Goal: Find specific page/section: Find specific page/section

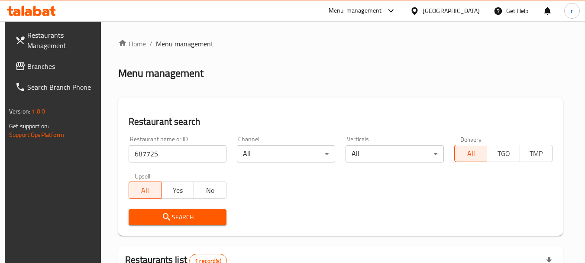
scroll to position [123, 0]
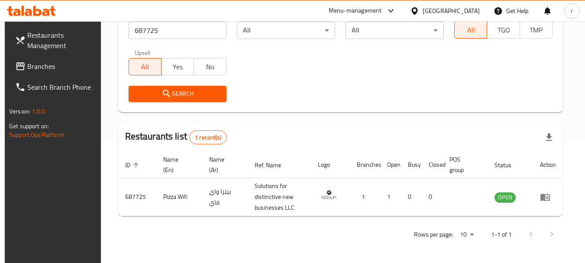
click at [419, 9] on icon at bounding box center [414, 10] width 9 height 9
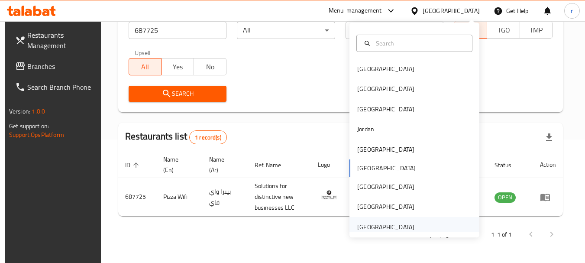
click at [378, 229] on div "[GEOGRAPHIC_DATA]" at bounding box center [385, 227] width 57 height 10
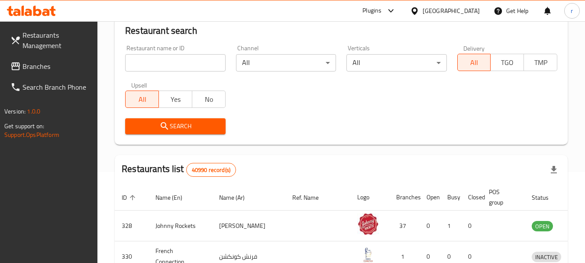
scroll to position [123, 0]
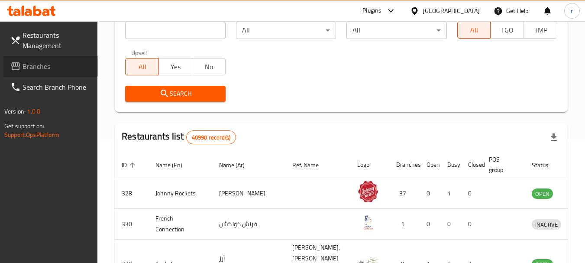
click at [48, 73] on link "Branches" at bounding box center [50, 66] width 94 height 21
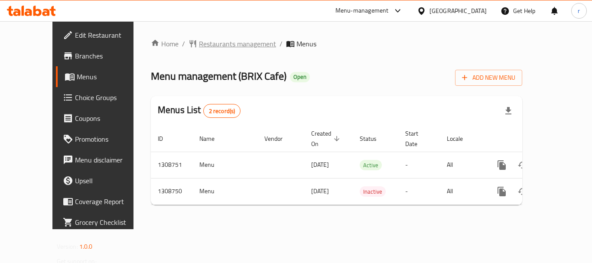
click at [199, 43] on span "Restaurants management" at bounding box center [237, 44] width 77 height 10
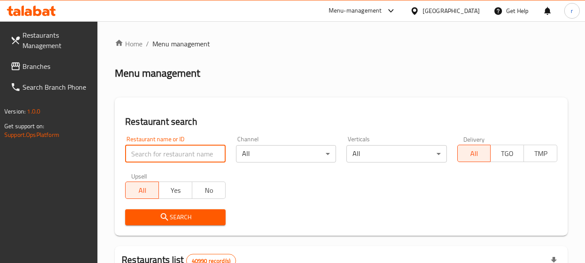
click at [178, 150] on input "search" at bounding box center [175, 153] width 100 height 17
paste input "705011"
type input "705011"
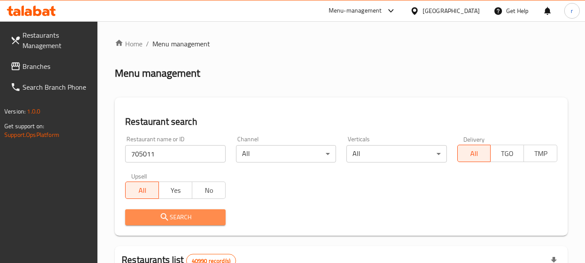
click at [179, 215] on span "Search" at bounding box center [175, 217] width 86 height 11
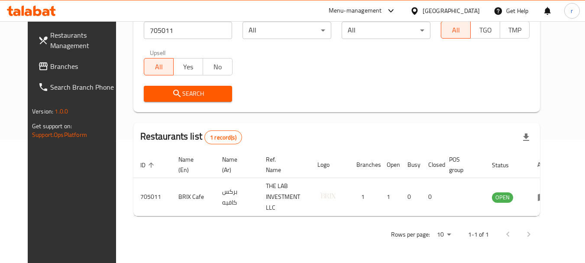
scroll to position [116, 0]
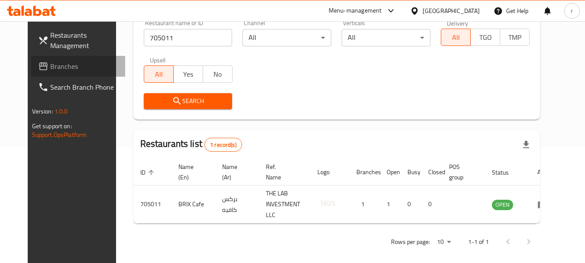
click at [50, 69] on span "Branches" at bounding box center [84, 66] width 68 height 10
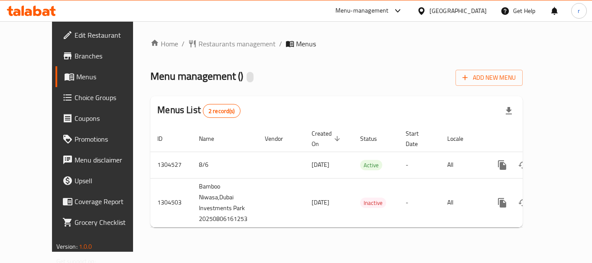
click at [198, 43] on span "Restaurants management" at bounding box center [236, 44] width 77 height 10
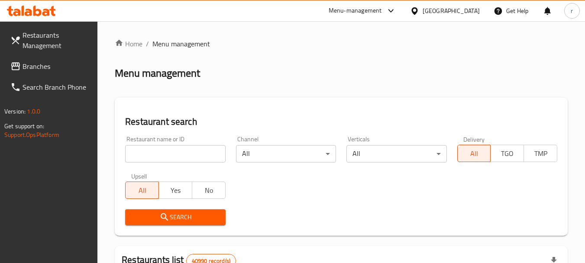
click at [198, 158] on input "search" at bounding box center [175, 153] width 100 height 17
paste input "703282"
type input "703282"
click at [202, 216] on span "Search" at bounding box center [175, 217] width 86 height 11
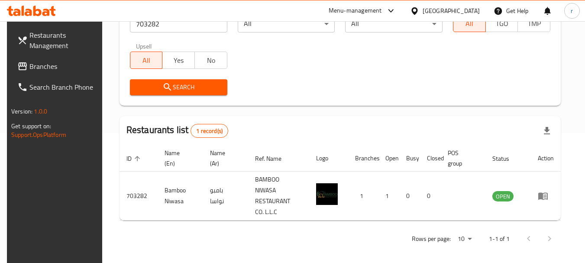
scroll to position [123, 0]
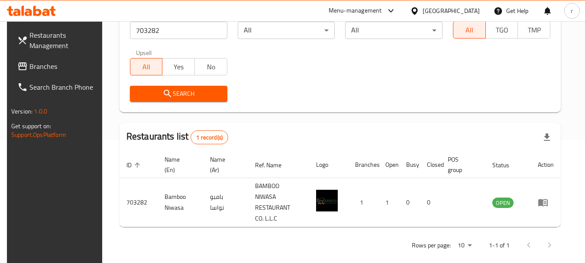
click at [453, 7] on div "[GEOGRAPHIC_DATA]" at bounding box center [451, 11] width 57 height 10
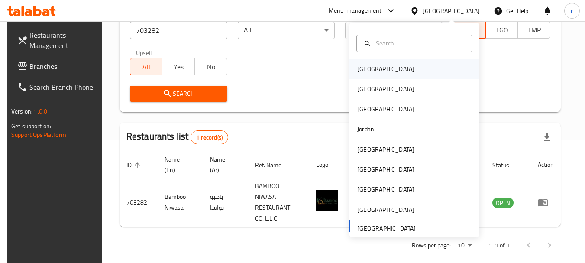
click at [364, 64] on div "[GEOGRAPHIC_DATA]" at bounding box center [385, 69] width 57 height 10
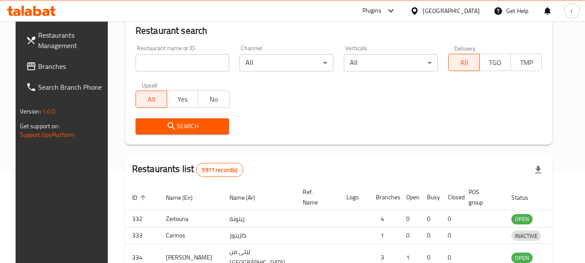
scroll to position [123, 0]
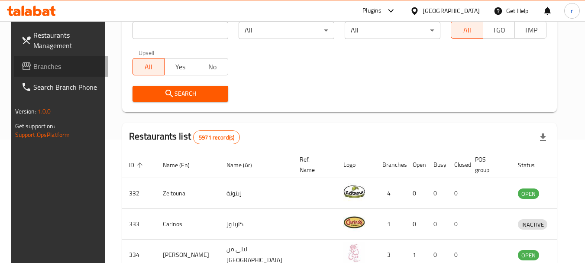
click at [53, 71] on link "Branches" at bounding box center [61, 66] width 94 height 21
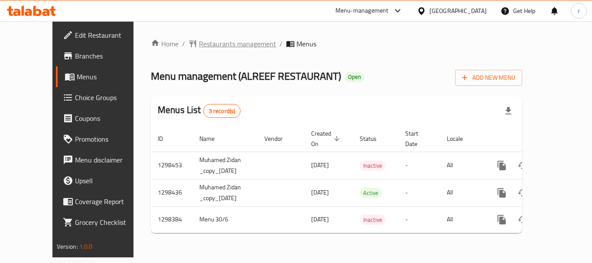
click at [211, 42] on span "Restaurants management" at bounding box center [237, 44] width 77 height 10
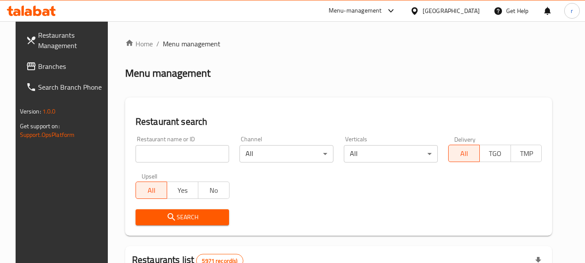
click at [181, 153] on input "search" at bounding box center [183, 153] width 94 height 17
paste input "700917"
type input "700917"
click at [193, 220] on span "Search" at bounding box center [183, 217] width 80 height 11
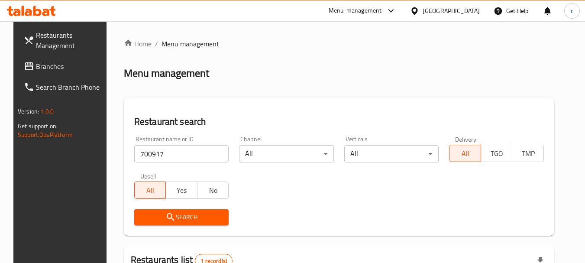
scroll to position [113, 0]
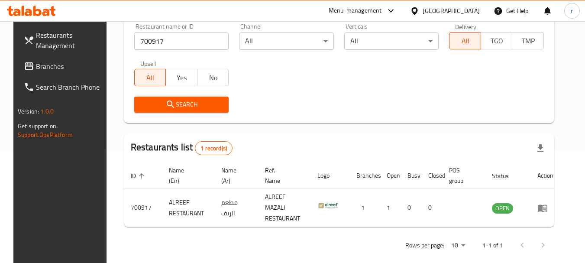
click at [470, 6] on div "[GEOGRAPHIC_DATA]" at bounding box center [451, 11] width 57 height 10
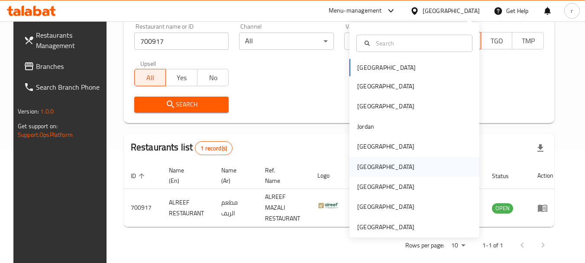
click at [357, 171] on div "[GEOGRAPHIC_DATA]" at bounding box center [385, 167] width 57 height 10
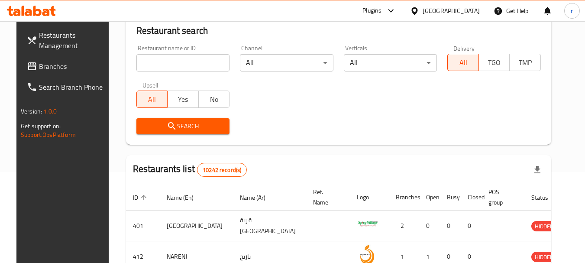
scroll to position [113, 0]
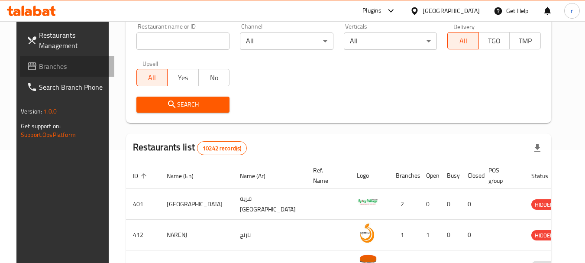
drag, startPoint x: 36, startPoint y: 67, endPoint x: 159, endPoint y: 0, distance: 139.9
click at [39, 66] on span "Branches" at bounding box center [73, 66] width 68 height 10
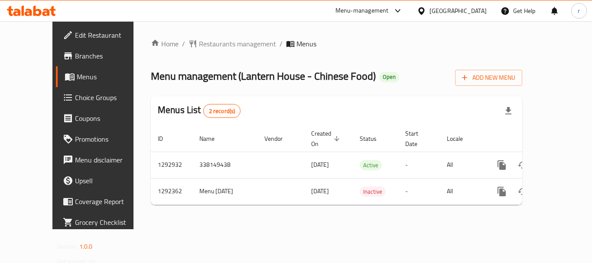
click at [199, 43] on span "Restaurants management" at bounding box center [237, 44] width 77 height 10
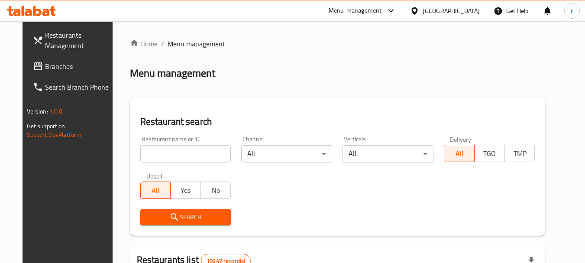
click at [156, 154] on input "search" at bounding box center [185, 153] width 91 height 17
paste input "699109"
type input "699109"
click at [159, 217] on span "Search" at bounding box center [185, 217] width 77 height 11
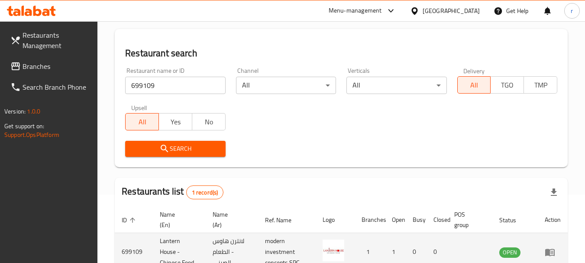
scroll to position [123, 0]
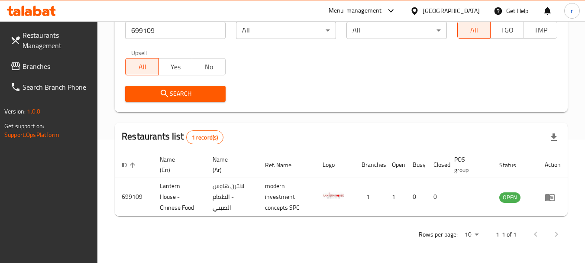
click at [464, 12] on div "[GEOGRAPHIC_DATA]" at bounding box center [451, 11] width 57 height 10
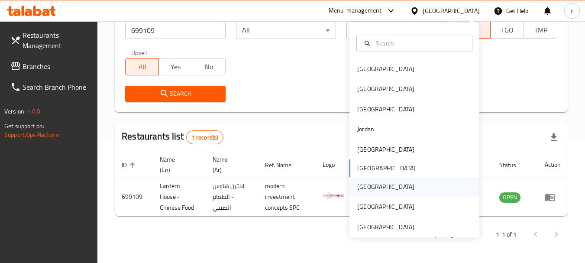
click at [357, 189] on div "[GEOGRAPHIC_DATA]" at bounding box center [385, 187] width 57 height 10
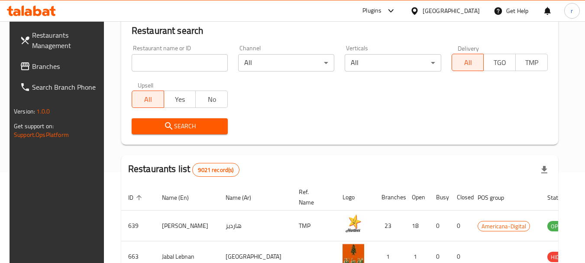
scroll to position [123, 0]
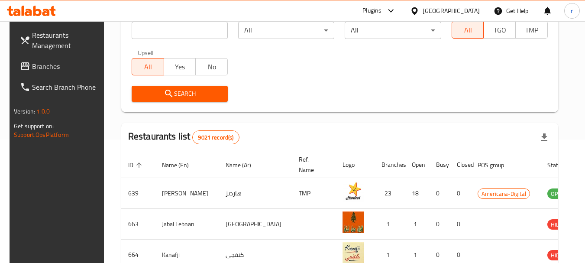
click at [45, 68] on span "Branches" at bounding box center [66, 66] width 68 height 10
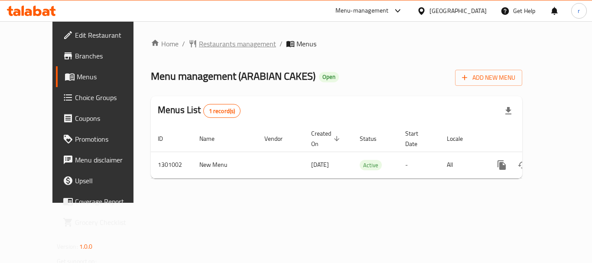
click at [199, 42] on span "Restaurants management" at bounding box center [237, 44] width 77 height 10
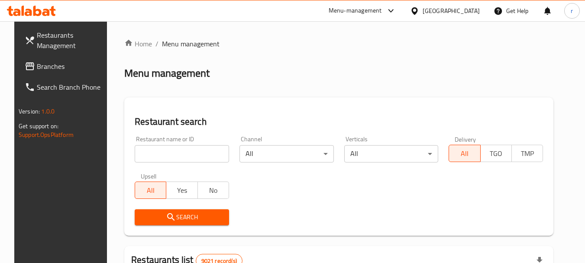
click at [185, 155] on input "search" at bounding box center [182, 153] width 94 height 17
paste input "700898"
type input "700898"
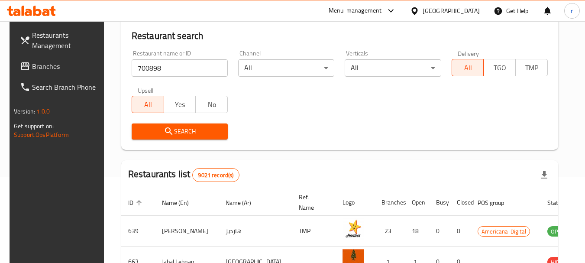
scroll to position [87, 0]
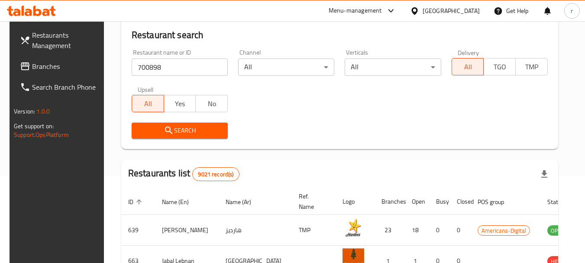
click at [164, 134] on icon "submit" at bounding box center [169, 130] width 10 height 10
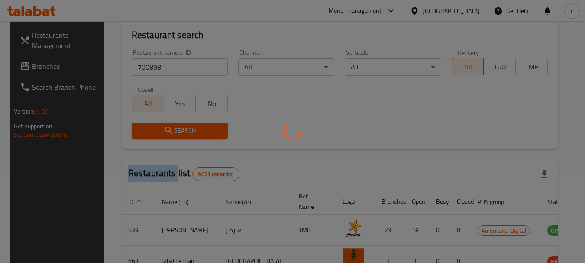
click at [163, 134] on div at bounding box center [292, 131] width 585 height 263
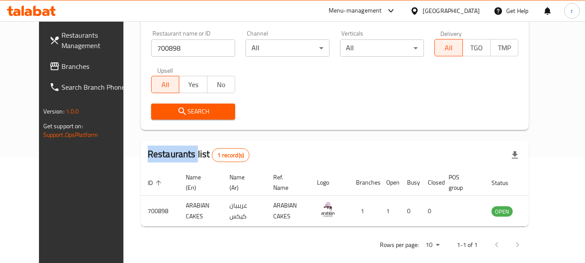
scroll to position [116, 0]
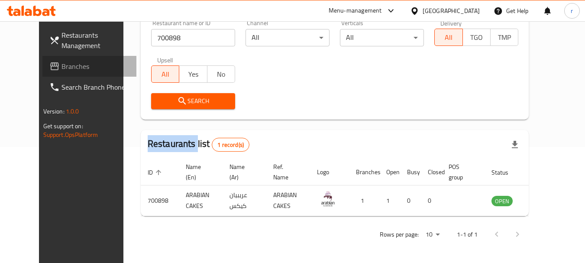
click at [62, 62] on span "Branches" at bounding box center [96, 66] width 68 height 10
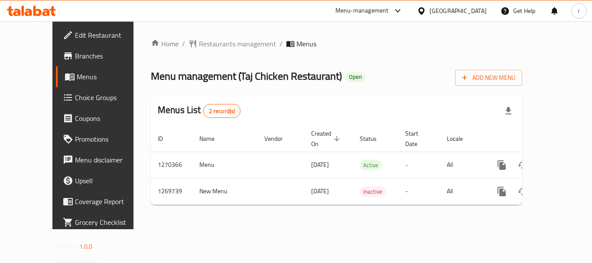
click at [206, 46] on span "Restaurants management" at bounding box center [237, 44] width 77 height 10
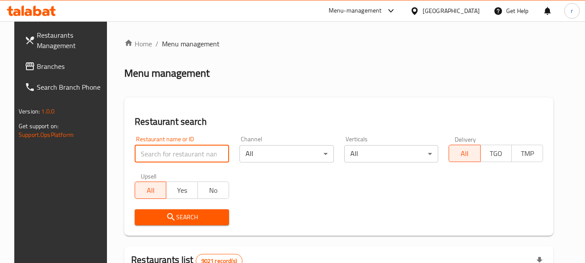
click at [157, 152] on input "search" at bounding box center [182, 153] width 94 height 17
paste input "688798"
type input "688798"
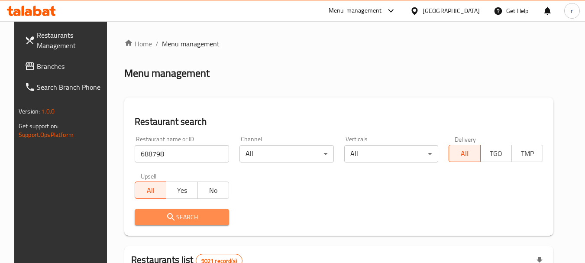
click at [150, 219] on span "Search" at bounding box center [182, 217] width 81 height 11
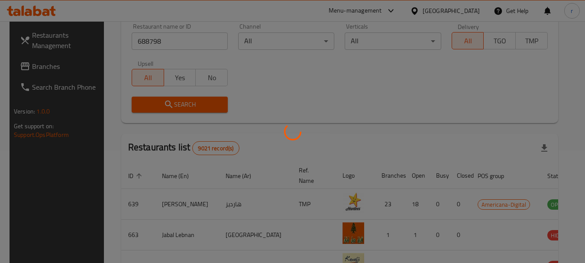
scroll to position [116, 0]
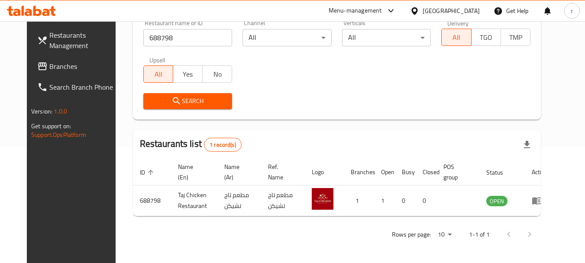
click at [30, 59] on link "Branches" at bounding box center [77, 66] width 94 height 21
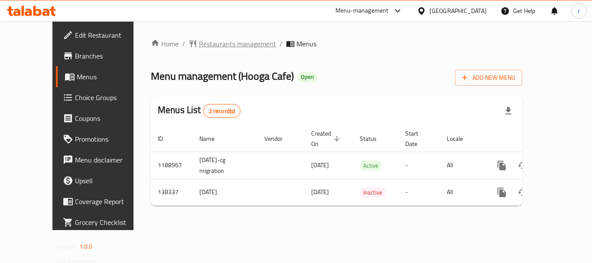
click at [207, 43] on span "Restaurants management" at bounding box center [237, 44] width 77 height 10
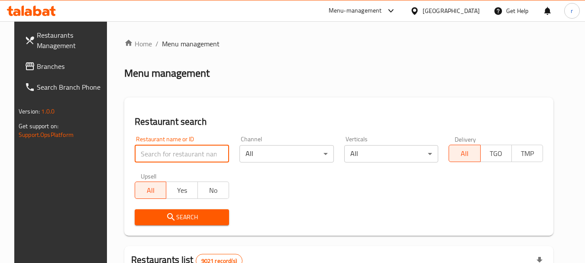
click at [176, 155] on input "search" at bounding box center [182, 153] width 94 height 17
paste input "611664"
type input "611664"
click at [176, 214] on span "Search" at bounding box center [182, 217] width 81 height 11
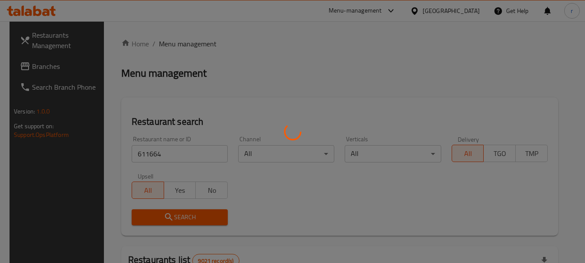
scroll to position [87, 0]
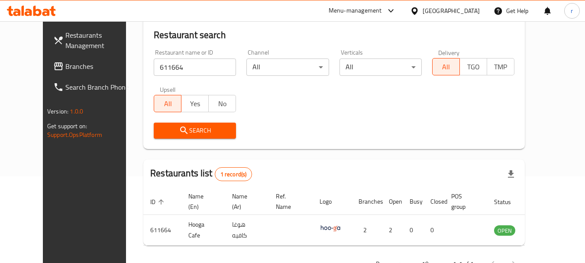
click at [468, 10] on div "[GEOGRAPHIC_DATA]" at bounding box center [451, 11] width 57 height 10
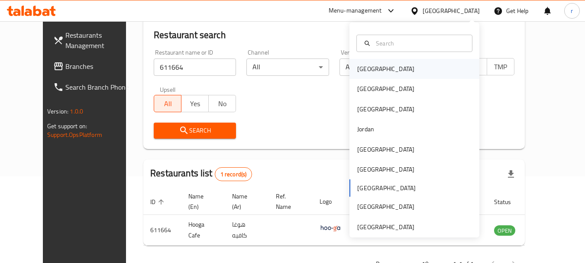
click at [381, 68] on div "[GEOGRAPHIC_DATA]" at bounding box center [415, 69] width 130 height 20
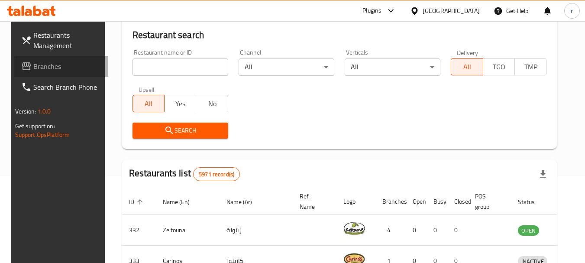
drag, startPoint x: 41, startPoint y: 65, endPoint x: 49, endPoint y: 63, distance: 8.0
click at [41, 65] on span "Branches" at bounding box center [67, 66] width 68 height 10
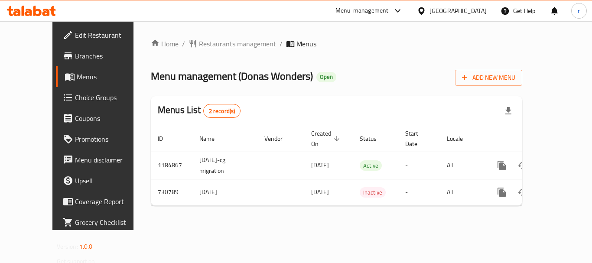
click at [199, 44] on span "Restaurants management" at bounding box center [237, 44] width 77 height 10
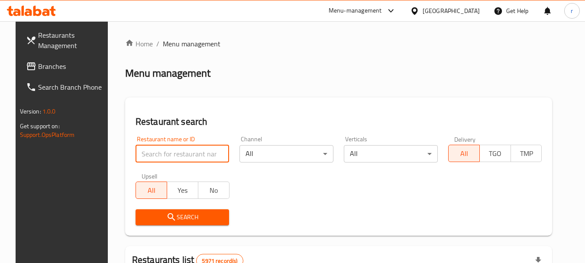
click at [175, 154] on input "search" at bounding box center [183, 153] width 94 height 17
paste input "646729"
type input "646729"
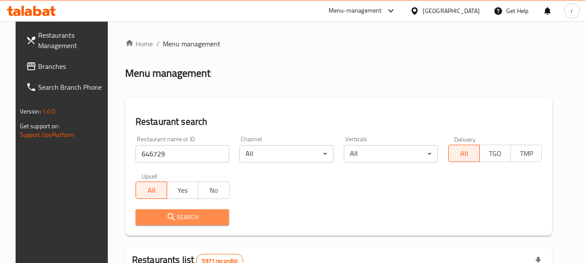
click at [191, 214] on span "Search" at bounding box center [183, 217] width 80 height 11
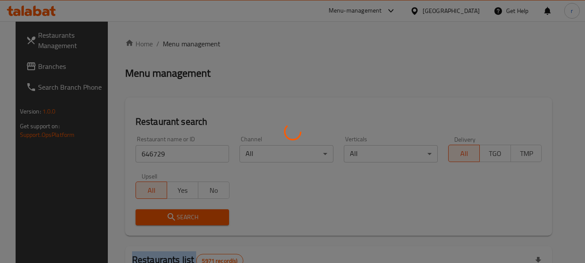
click at [191, 214] on div at bounding box center [292, 131] width 585 height 263
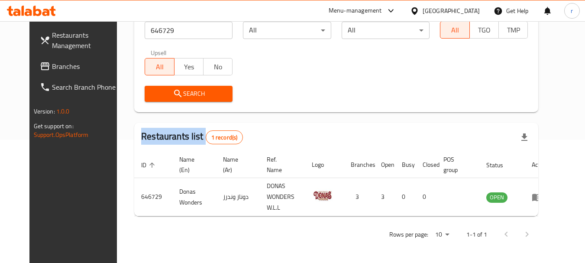
scroll to position [116, 0]
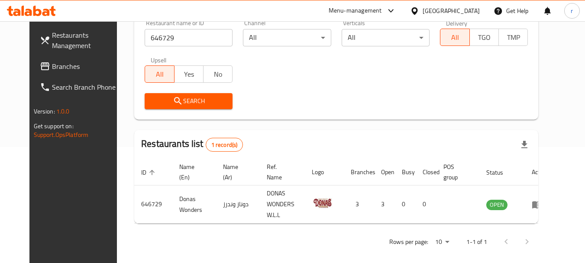
click at [460, 9] on div "[GEOGRAPHIC_DATA]" at bounding box center [451, 11] width 57 height 10
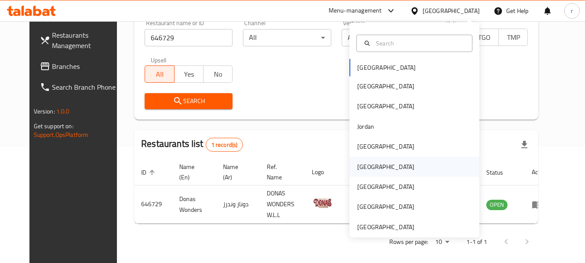
click at [358, 164] on div "[GEOGRAPHIC_DATA]" at bounding box center [385, 167] width 57 height 10
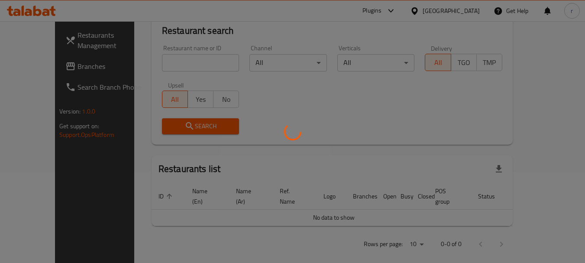
scroll to position [116, 0]
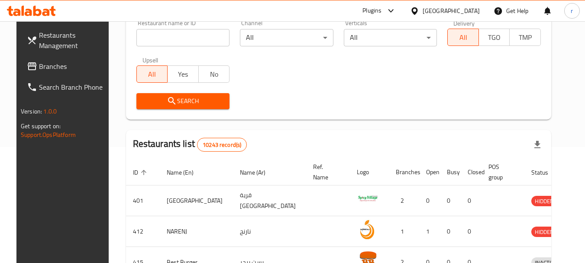
click at [39, 65] on span "Branches" at bounding box center [73, 66] width 68 height 10
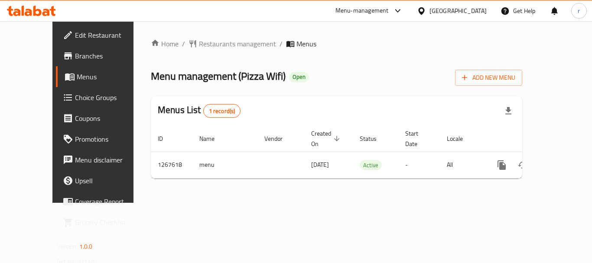
click at [199, 45] on span "Restaurants management" at bounding box center [237, 44] width 77 height 10
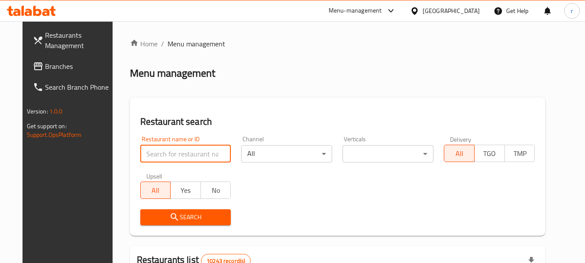
click at [164, 152] on input "search" at bounding box center [185, 153] width 91 height 17
paste input "687725"
type input "687725"
click at [174, 212] on span "Search" at bounding box center [185, 217] width 77 height 11
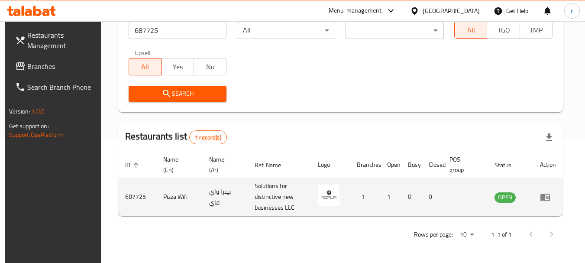
scroll to position [123, 0]
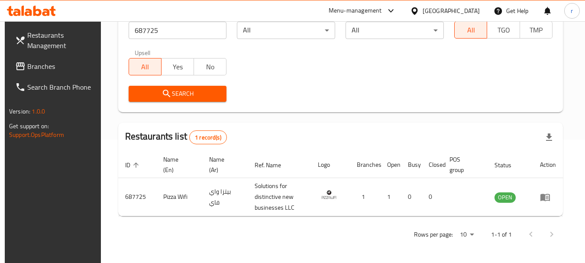
click at [476, 10] on div "[GEOGRAPHIC_DATA]" at bounding box center [451, 11] width 57 height 10
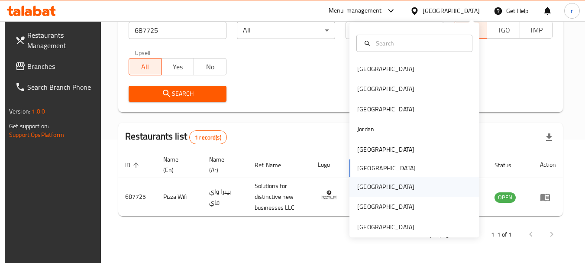
click at [362, 185] on div "[GEOGRAPHIC_DATA]" at bounding box center [385, 187] width 57 height 10
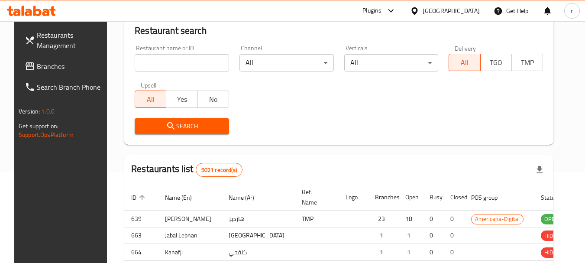
scroll to position [123, 0]
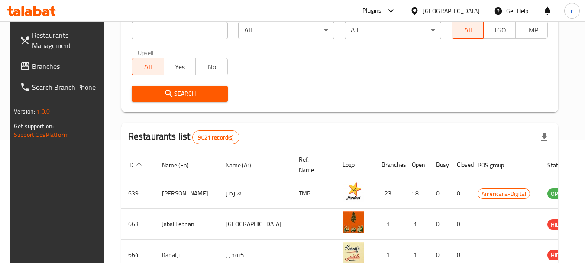
drag, startPoint x: 26, startPoint y: 71, endPoint x: 30, endPoint y: 68, distance: 5.3
click at [32, 71] on span "Branches" at bounding box center [66, 66] width 68 height 10
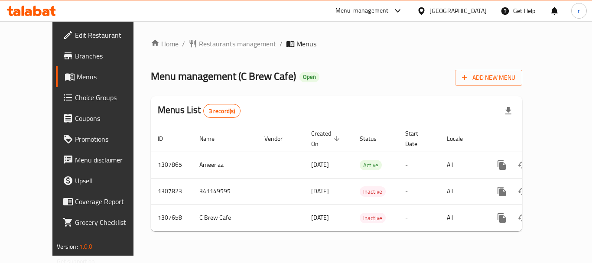
click at [199, 42] on span "Restaurants management" at bounding box center [237, 44] width 77 height 10
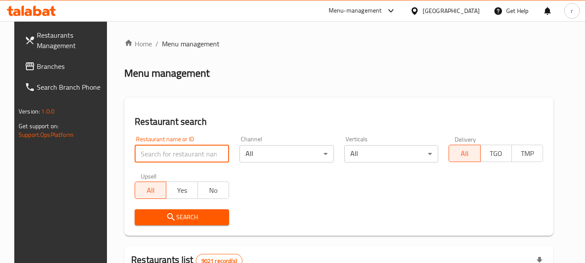
click at [158, 149] on input "search" at bounding box center [182, 153] width 94 height 17
paste input "704575"
type input "704575"
click at [150, 212] on span "Search" at bounding box center [182, 217] width 81 height 11
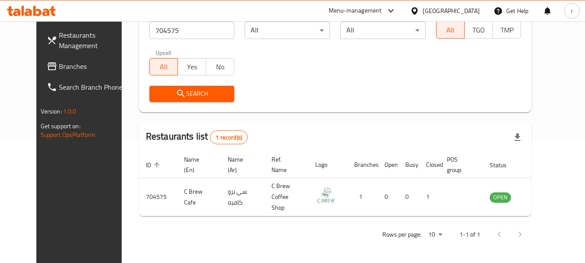
scroll to position [116, 0]
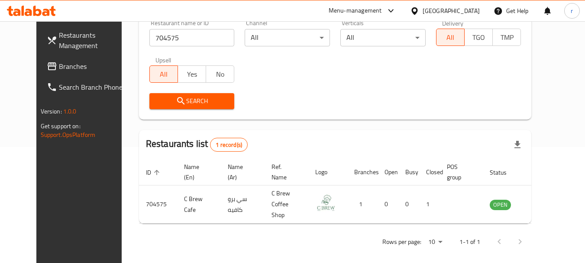
click at [463, 2] on div "Qatar" at bounding box center [445, 10] width 84 height 21
click at [418, 13] on icon at bounding box center [415, 10] width 6 height 7
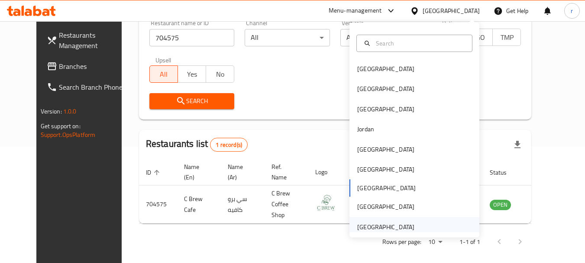
click at [360, 230] on div "United Arab Emirates" at bounding box center [385, 227] width 57 height 10
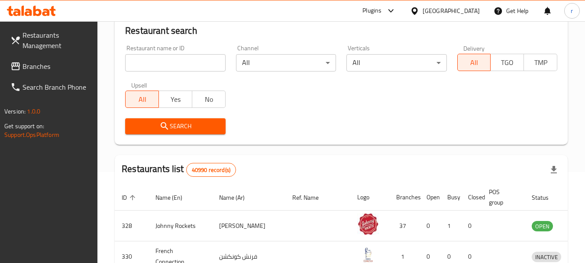
scroll to position [116, 0]
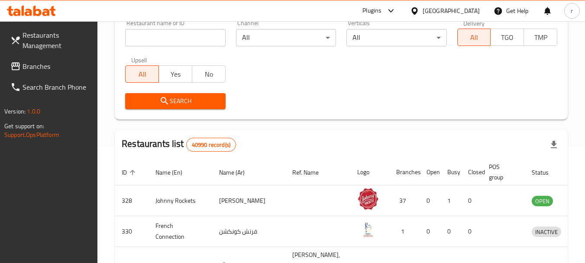
click at [39, 62] on span "Branches" at bounding box center [57, 66] width 68 height 10
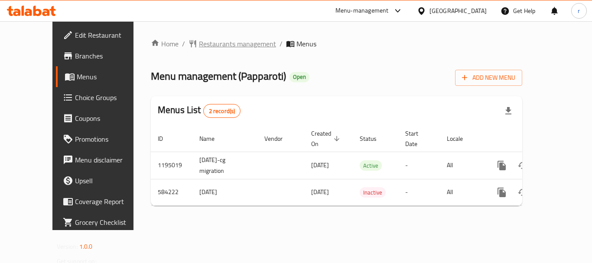
click at [208, 45] on span "Restaurants management" at bounding box center [237, 44] width 77 height 10
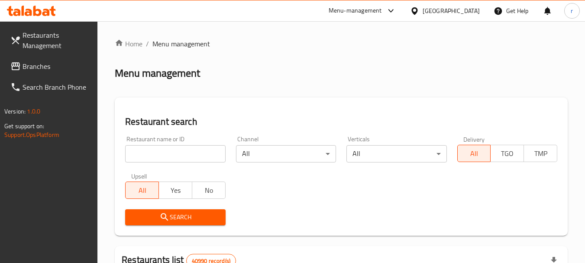
click at [179, 151] on input "search" at bounding box center [175, 153] width 100 height 17
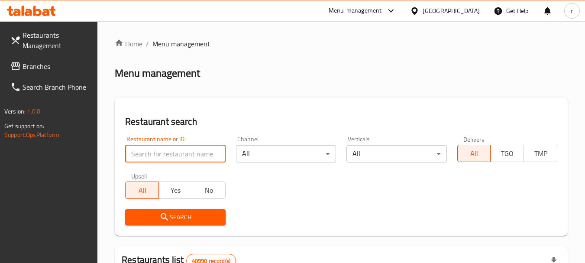
click at [156, 153] on input "search" at bounding box center [175, 153] width 100 height 17
paste input "637015"
type input "637015"
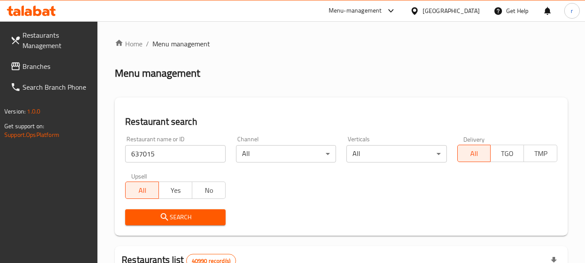
click at [164, 211] on button "Search" at bounding box center [175, 217] width 100 height 16
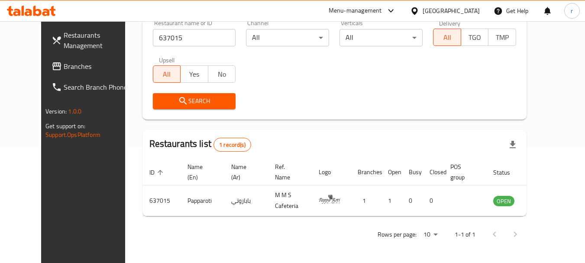
scroll to position [116, 0]
click at [64, 64] on span "Branches" at bounding box center [98, 66] width 68 height 10
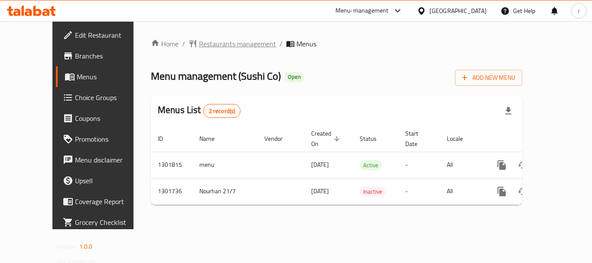
click at [199, 48] on span "Restaurants management" at bounding box center [237, 44] width 77 height 10
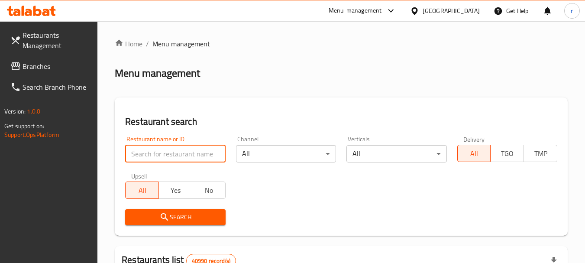
click at [163, 149] on input "search" at bounding box center [175, 153] width 100 height 17
paste input "702166"
type input "702166"
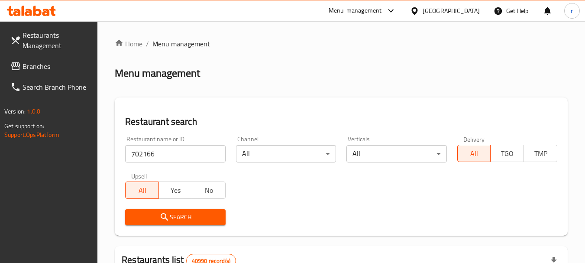
click at [163, 213] on icon "submit" at bounding box center [164, 217] width 10 height 10
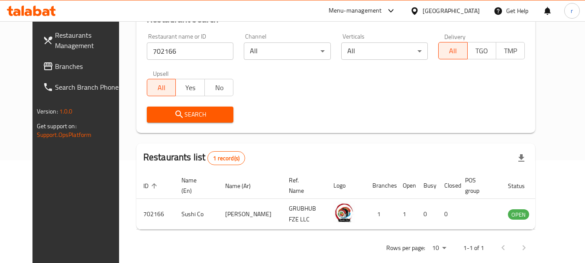
scroll to position [116, 0]
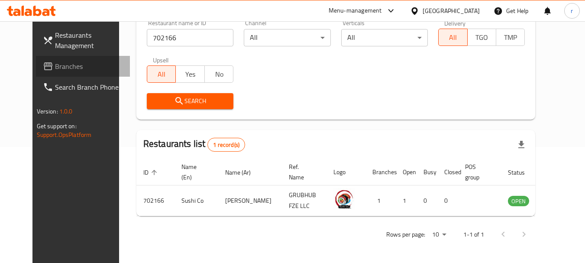
click at [55, 68] on span "Branches" at bounding box center [89, 66] width 68 height 10
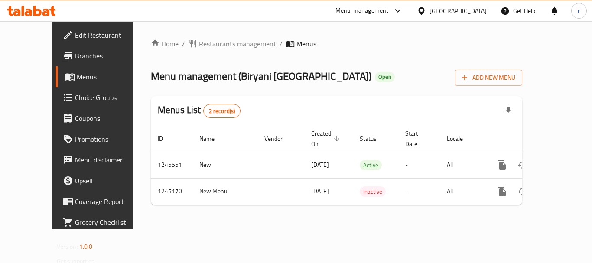
click at [211, 40] on span "Restaurants management" at bounding box center [237, 44] width 77 height 10
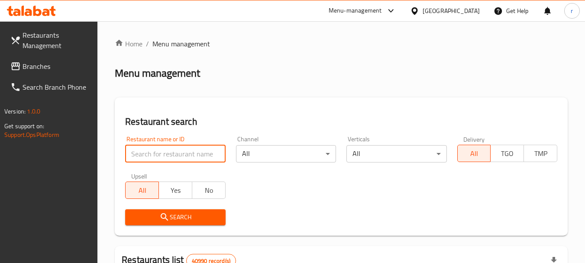
click at [166, 153] on input "search" at bounding box center [175, 153] width 100 height 17
paste input "682404"
type input "682404"
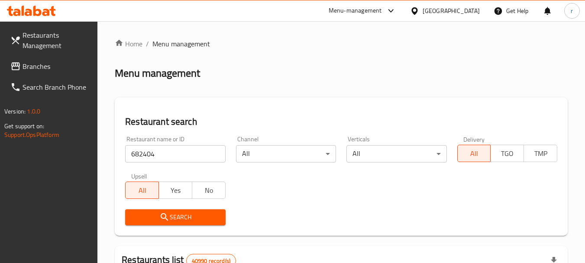
click at [165, 216] on icon "submit" at bounding box center [164, 217] width 10 height 10
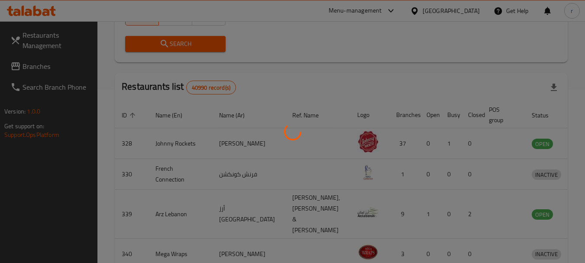
scroll to position [123, 0]
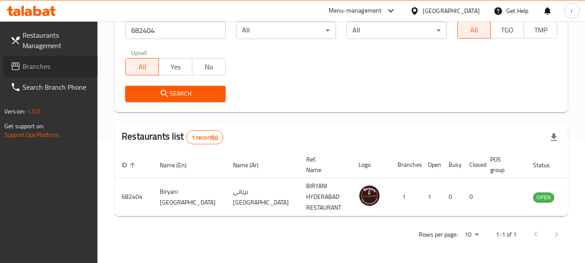
click at [35, 64] on span "Branches" at bounding box center [57, 66] width 68 height 10
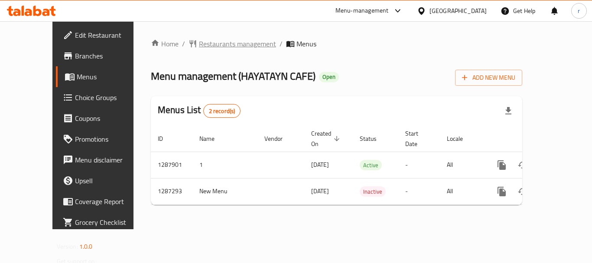
click at [207, 47] on span "Restaurants management" at bounding box center [237, 44] width 77 height 10
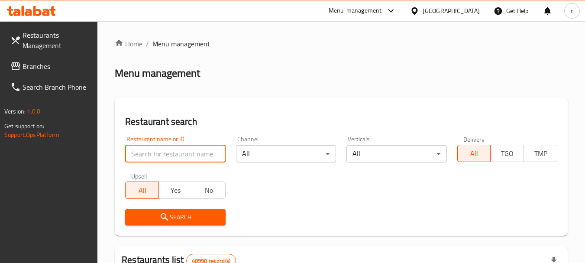
click at [156, 152] on input "search" at bounding box center [175, 153] width 100 height 17
paste input "696642"
type input "696642"
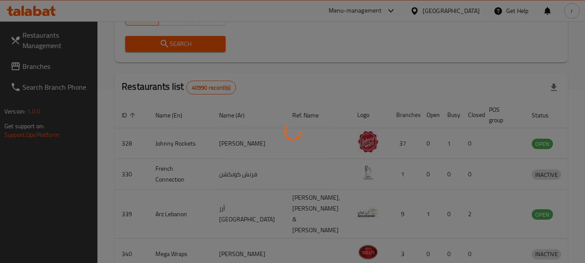
scroll to position [116, 0]
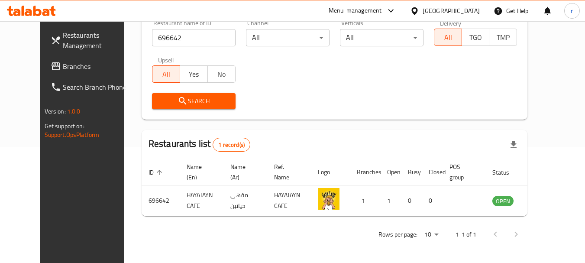
click at [447, 10] on div "[GEOGRAPHIC_DATA]" at bounding box center [451, 11] width 57 height 10
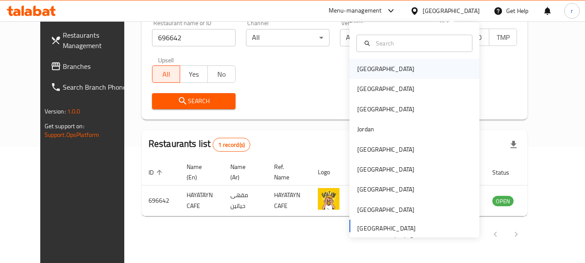
click at [361, 68] on div "[GEOGRAPHIC_DATA]" at bounding box center [385, 69] width 57 height 10
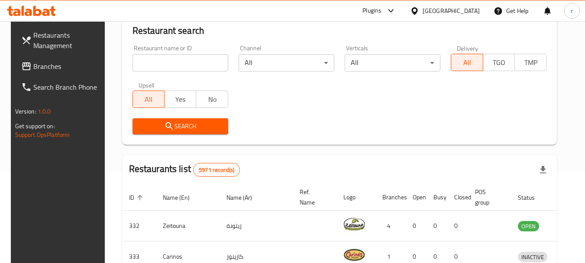
scroll to position [116, 0]
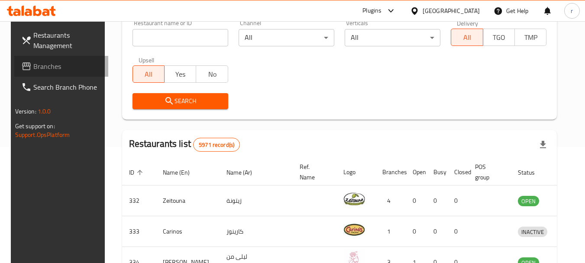
click at [47, 68] on span "Branches" at bounding box center [67, 66] width 68 height 10
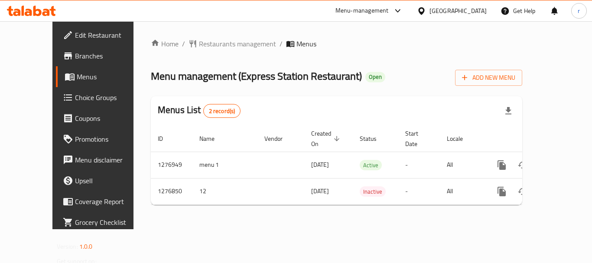
click at [199, 44] on span "Restaurants management" at bounding box center [237, 44] width 77 height 10
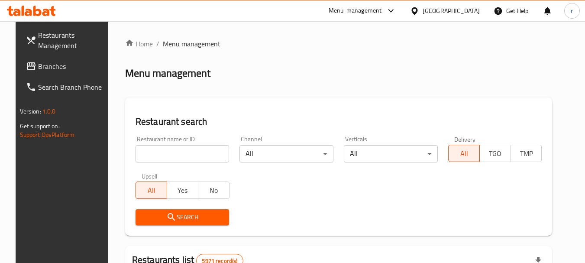
click at [165, 152] on input "search" at bounding box center [183, 153] width 94 height 17
paste input "692121"
type input "692121"
click at [166, 213] on icon "submit" at bounding box center [171, 217] width 10 height 10
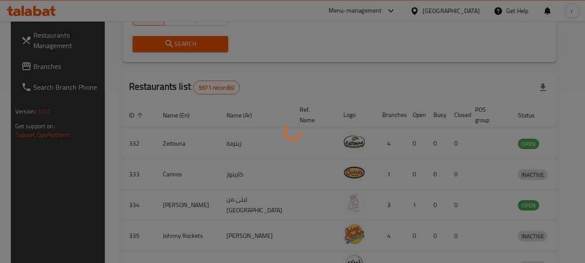
scroll to position [134, 0]
